Goal: Task Accomplishment & Management: Complete application form

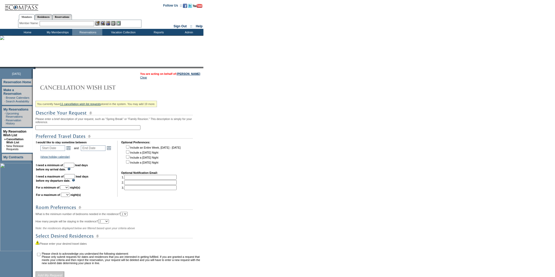
click at [58, 128] on input "text" at bounding box center [87, 127] width 105 height 5
type input "ski Montage"
click at [71, 150] on link "Open the calendar popup." at bounding box center [69, 148] width 6 height 6
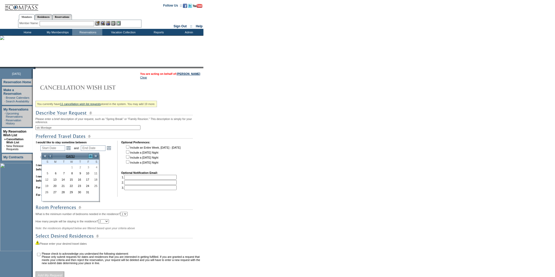
click at [88, 157] on link ">" at bounding box center [90, 156] width 5 height 5
click at [47, 175] on link "1" at bounding box center [46, 173] width 8 height 6
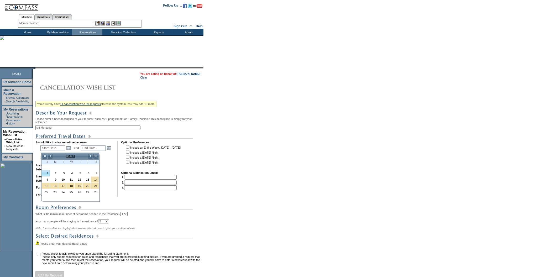
type input "2026-02-01"
type input "2026-02-02"
type input "2/1/2026"
type input "2/2/2026"
type input "124"
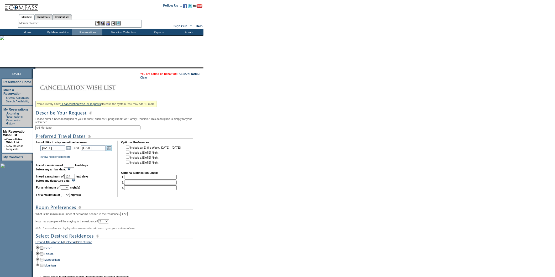
click at [109, 151] on link "Open the calendar popup." at bounding box center [109, 148] width 6 height 6
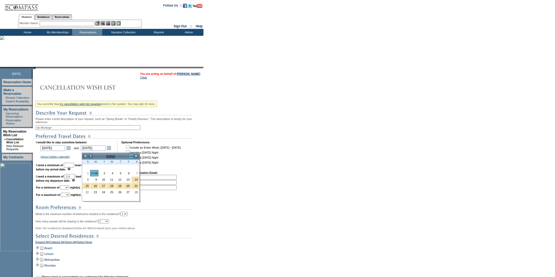
click at [130, 156] on link ">" at bounding box center [130, 156] width 5 height 5
click at [87, 191] on link "22" at bounding box center [86, 192] width 8 height 6
type input "2026-03-22"
type input "3/22/2026"
type input "172"
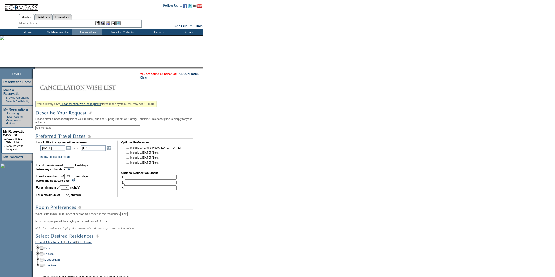
click at [74, 165] on input "text" at bounding box center [69, 165] width 11 height 5
type input "30"
click at [69, 189] on select "1 2 3 4 5 6 7 8 9 10 11 12 13 14" at bounding box center [64, 187] width 9 height 4
select select "3"
click at [66, 188] on select "1 2 3 4 5 6 7 8 9 10 11 12 13 14" at bounding box center [64, 187] width 9 height 4
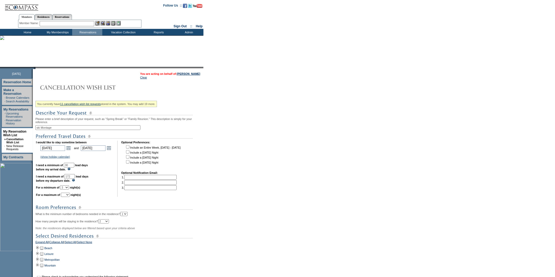
click at [70, 197] on select "1 2 3 4 5 6 7 8 9 10 11 12 13 14" at bounding box center [65, 195] width 9 height 4
select select "7"
click at [67, 196] on select "1 2 3 4 5 6 7 8 9 10 11 12 13 14" at bounding box center [65, 195] width 9 height 4
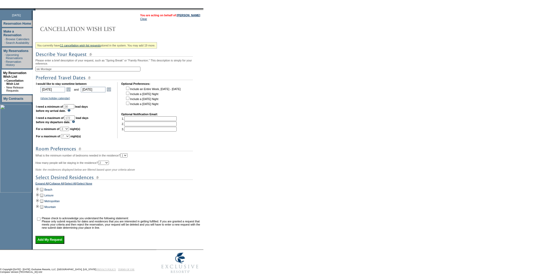
scroll to position [60, 0]
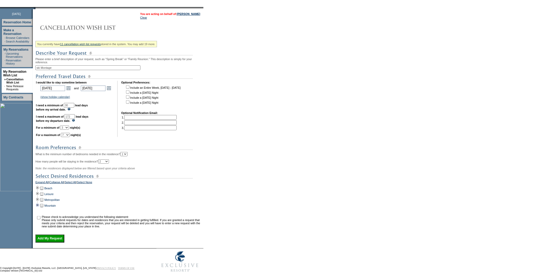
click at [39, 209] on td at bounding box center [37, 206] width 4 height 6
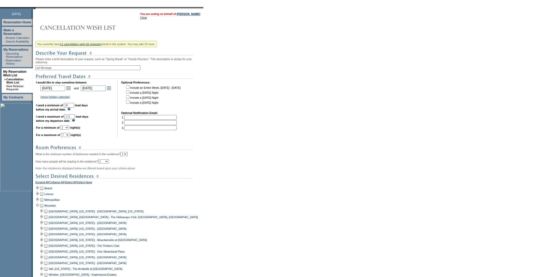
click at [48, 232] on td at bounding box center [46, 229] width 4 height 6
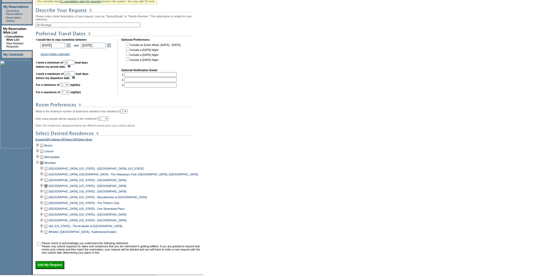
scroll to position [142, 0]
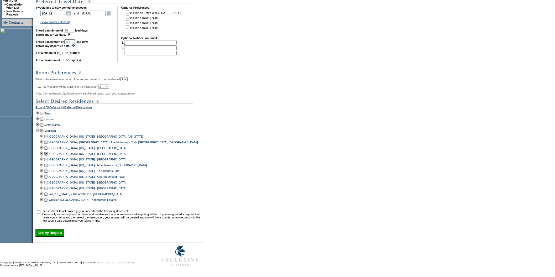
click at [40, 211] on input "checkbox" at bounding box center [38, 212] width 3 height 3
checkbox input "true"
click at [56, 233] on input "Add My Request" at bounding box center [49, 233] width 29 height 8
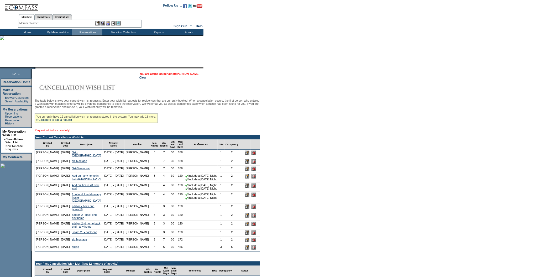
click at [186, 74] on link "[PERSON_NAME]" at bounding box center [187, 73] width 23 height 3
